Goal: Transaction & Acquisition: Obtain resource

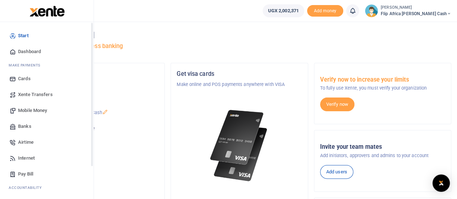
scroll to position [74, 0]
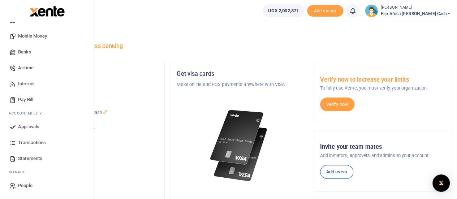
click at [27, 157] on span "Statements" at bounding box center [30, 158] width 24 height 7
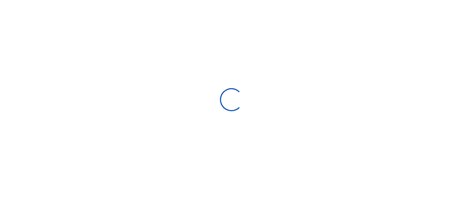
select select "ALL"
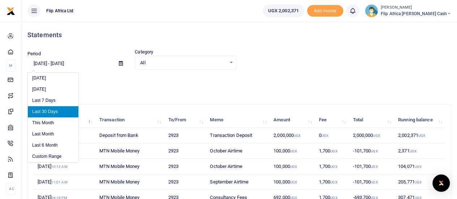
click at [69, 63] on input "09/07/2025 - 10/06/2025" at bounding box center [70, 63] width 86 height 12
click at [43, 133] on li "Last Month" at bounding box center [53, 134] width 51 height 11
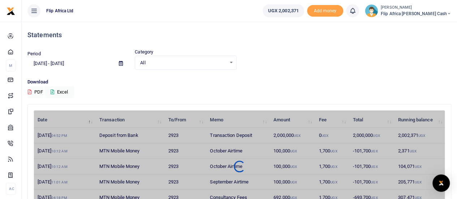
type input "09/01/2025 - 09/30/2025"
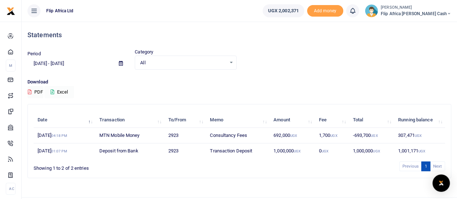
click at [61, 90] on button "Excel" at bounding box center [59, 92] width 30 height 12
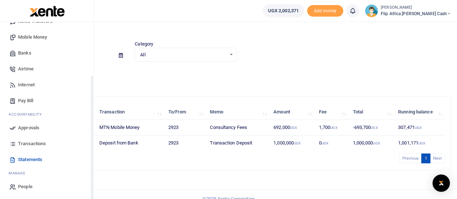
scroll to position [74, 0]
click at [27, 141] on span "Transactions" at bounding box center [32, 143] width 28 height 7
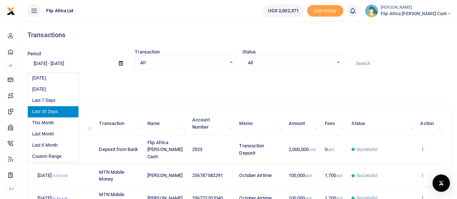
click at [55, 63] on input "09/07/2025 - 10/06/2025" at bounding box center [70, 63] width 86 height 12
click at [46, 135] on li "Last Month" at bounding box center [53, 134] width 51 height 11
type input "09/01/2025 - 09/30/2025"
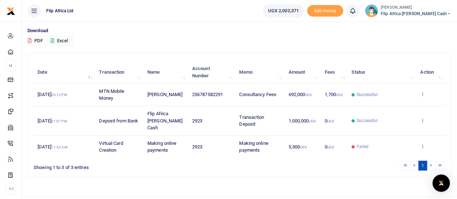
scroll to position [48, 0]
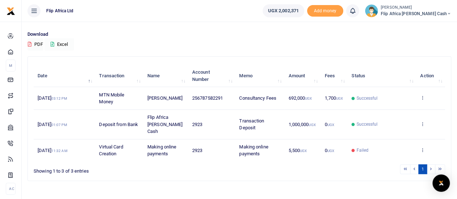
click at [61, 44] on button "Excel" at bounding box center [59, 44] width 30 height 12
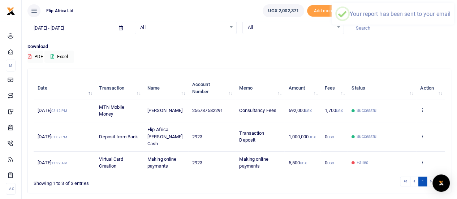
scroll to position [51, 0]
